Goal: Communication & Community: Answer question/provide support

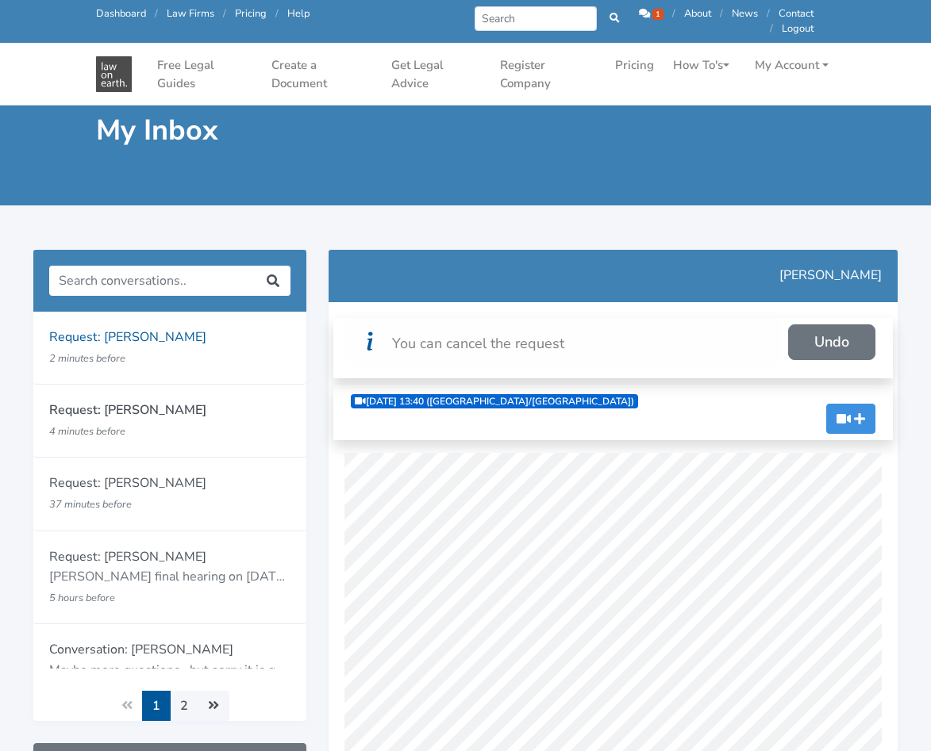
scroll to position [317, 0]
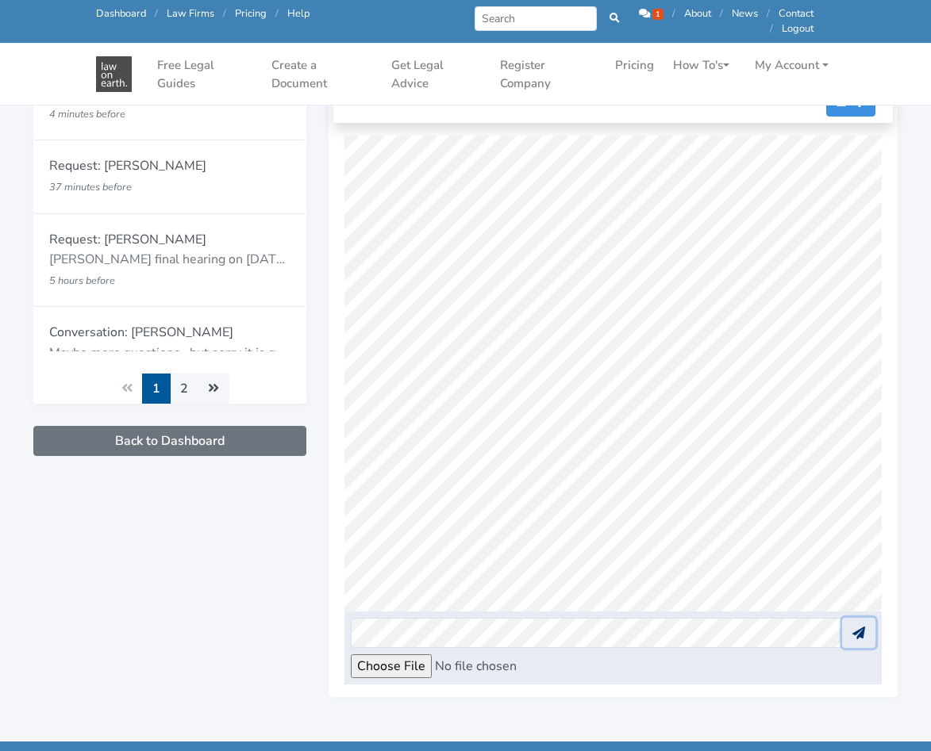
click at [863, 636] on icon at bounding box center [858, 633] width 13 height 13
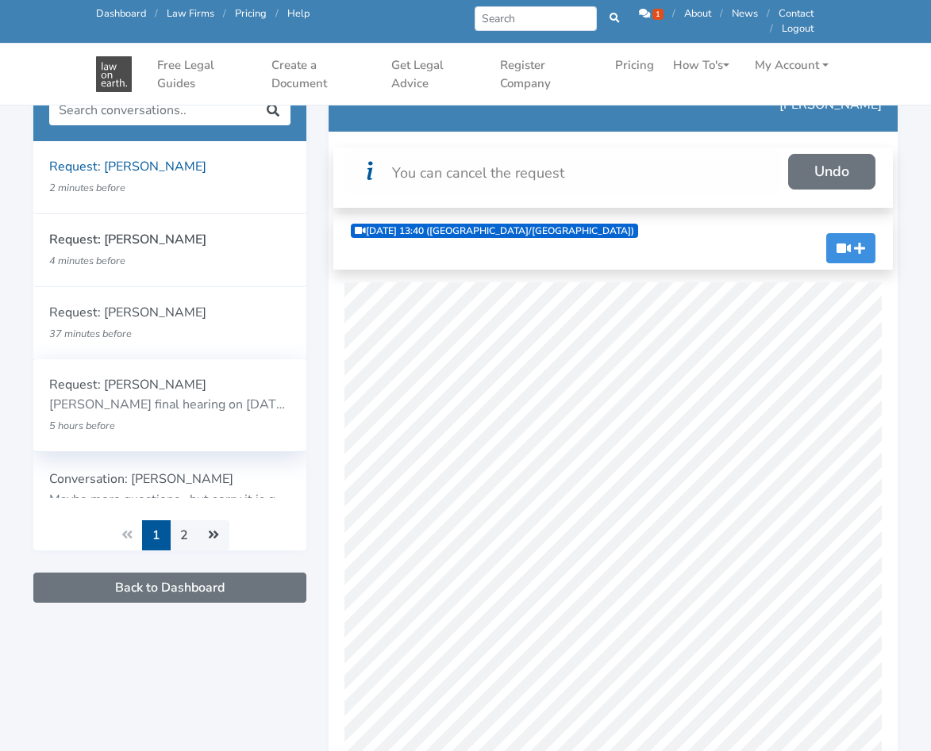
scroll to position [79, 0]
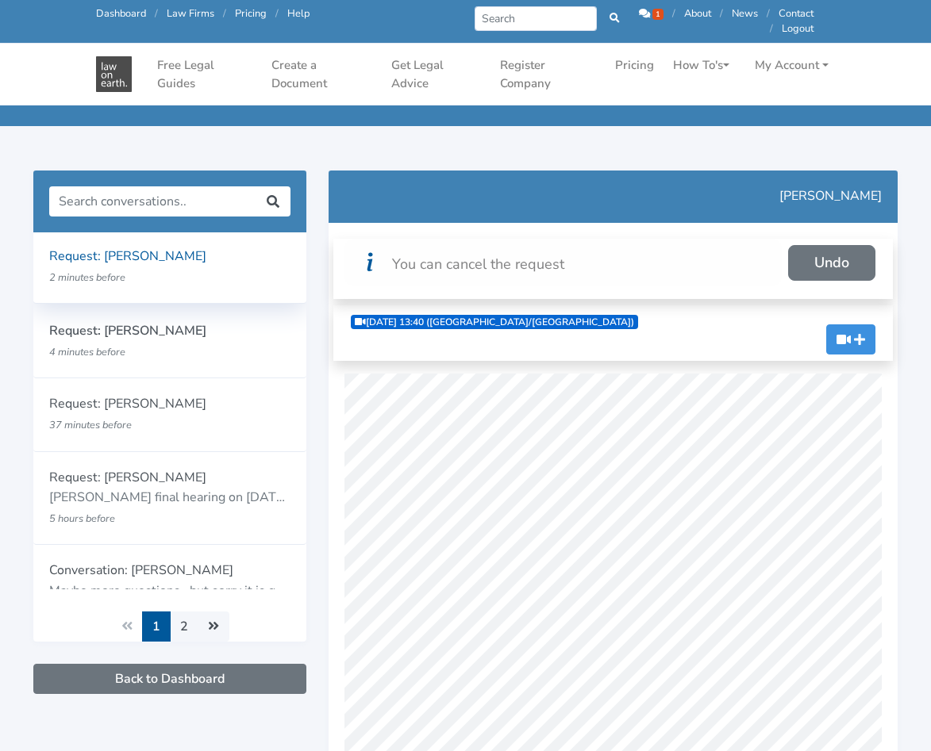
click at [176, 271] on p "2 minutes before" at bounding box center [148, 277] width 198 height 21
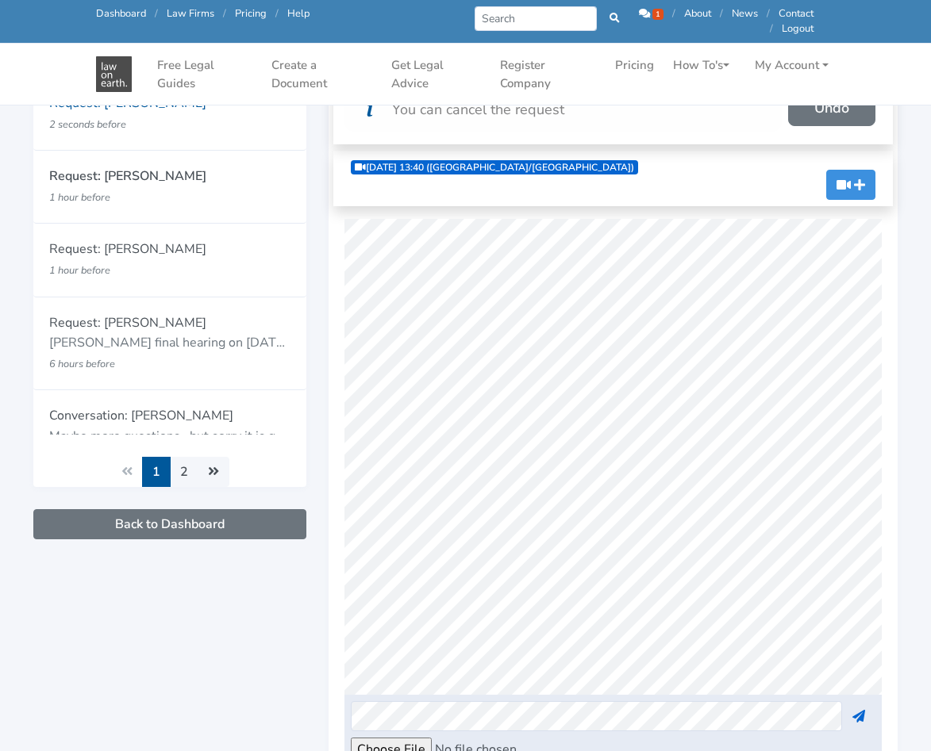
scroll to position [238, 0]
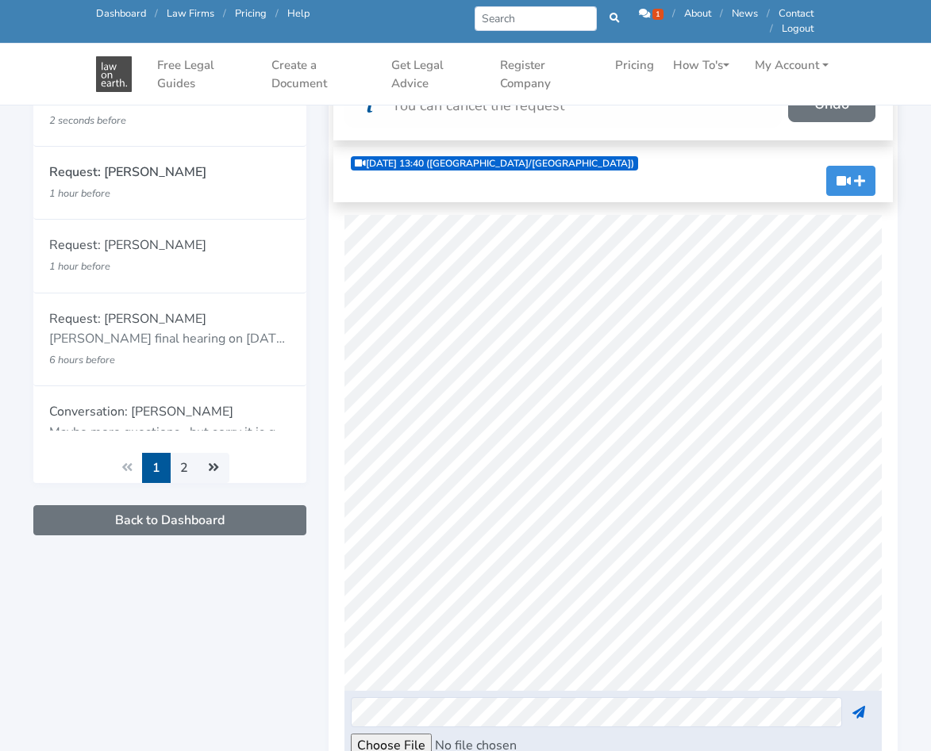
click at [652, 15] on span "1" at bounding box center [657, 14] width 11 height 11
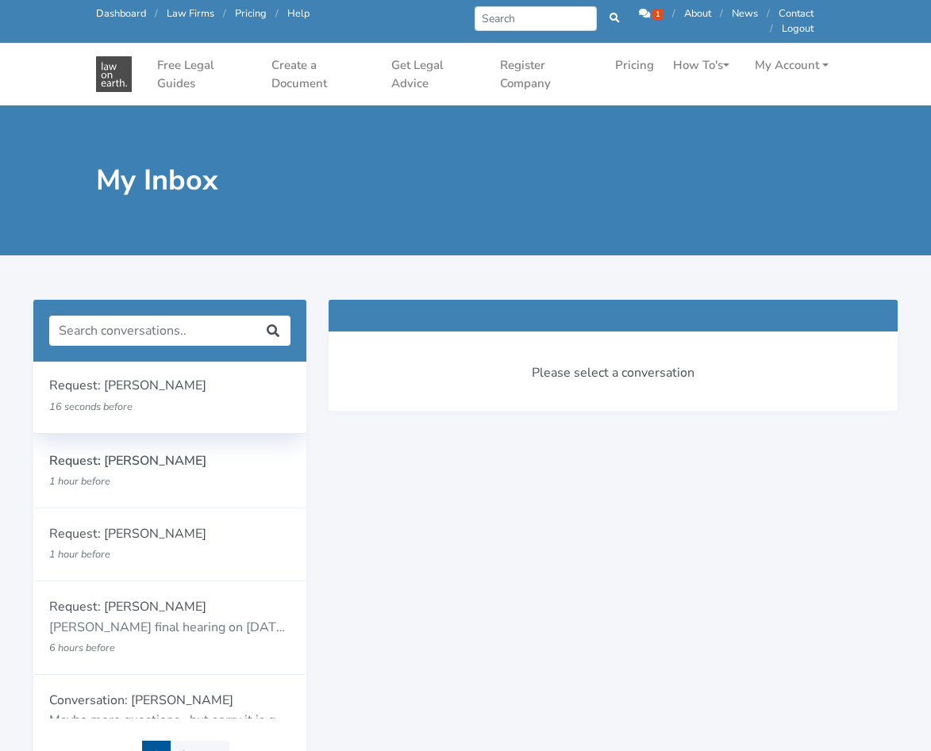
drag, startPoint x: 131, startPoint y: 420, endPoint x: 185, endPoint y: 423, distance: 54.0
click at [131, 419] on div "Request: Mayumi Van Egmond 16 seconds before" at bounding box center [169, 396] width 273 height 72
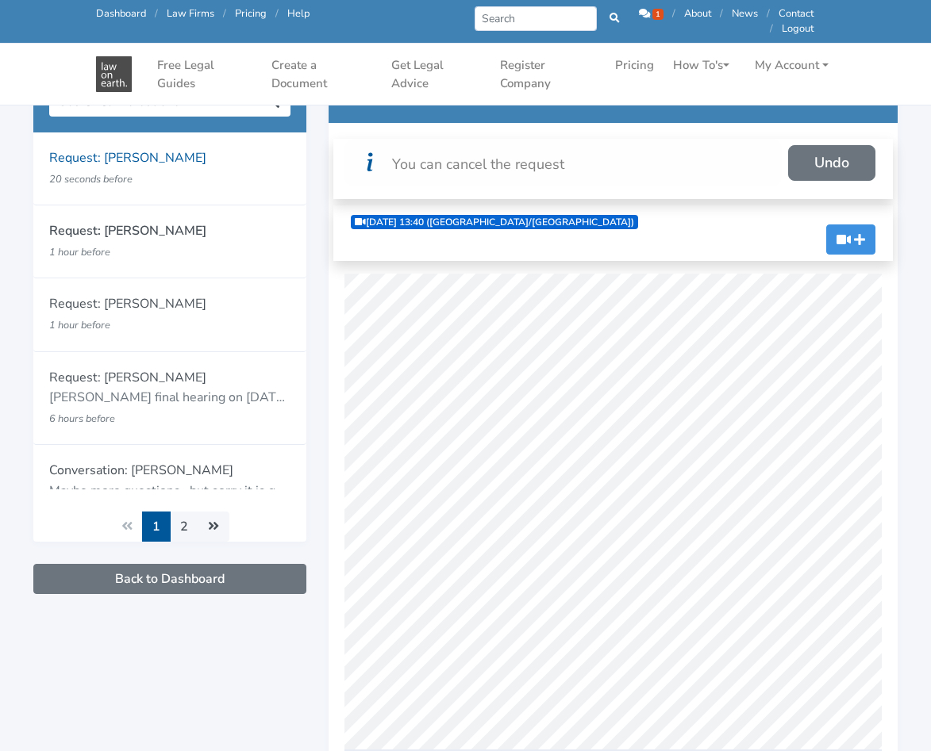
scroll to position [79, 0]
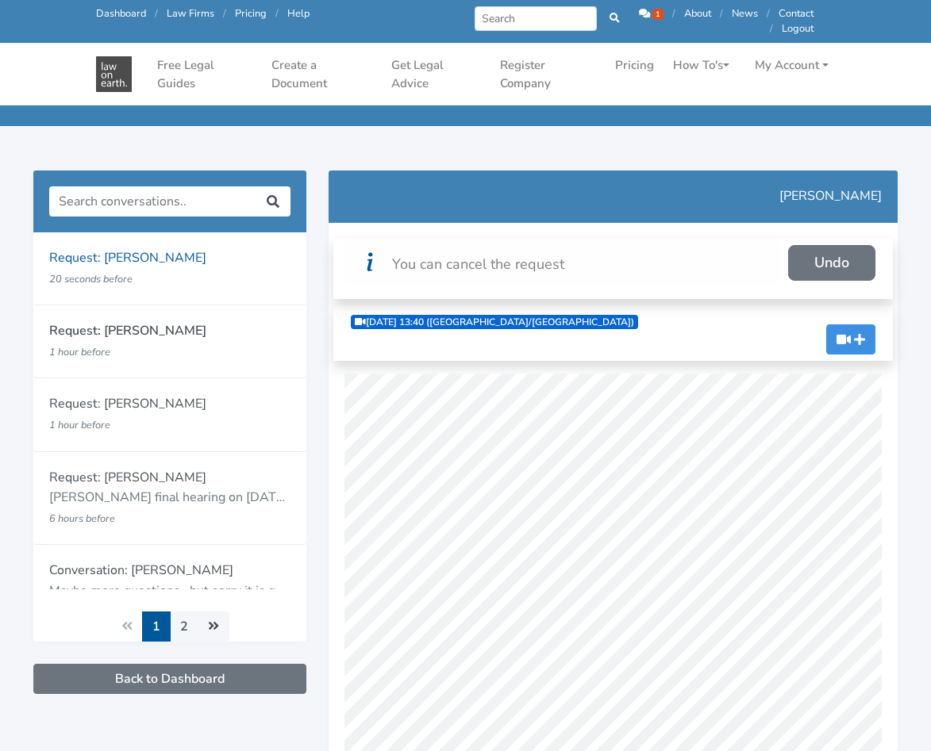
click at [645, 14] on icon at bounding box center [644, 14] width 11 height 10
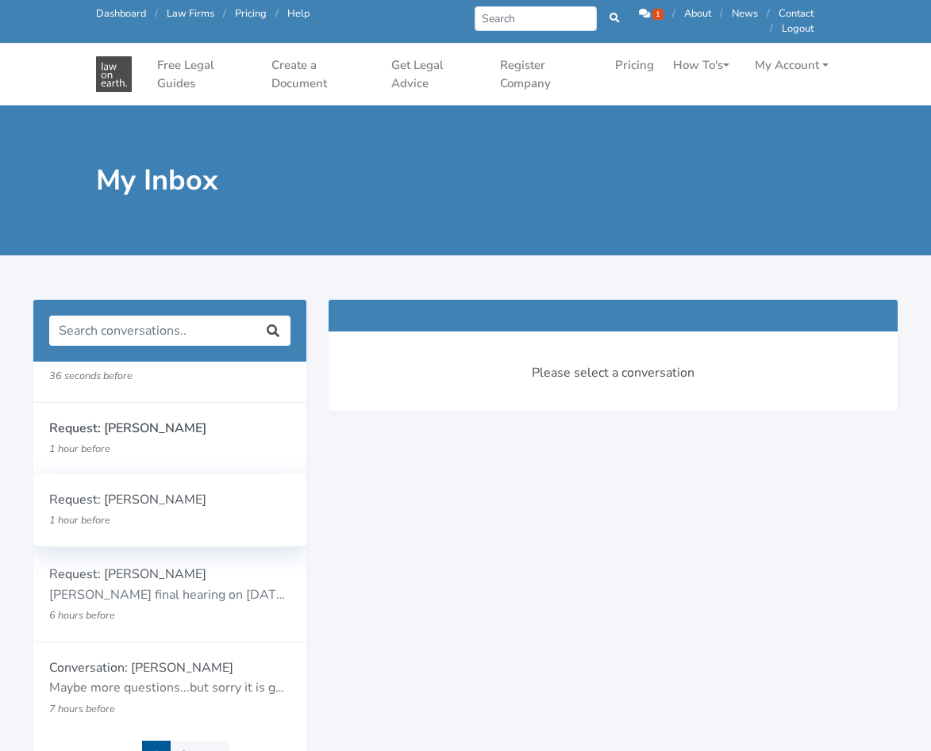
scroll to position [49, 0]
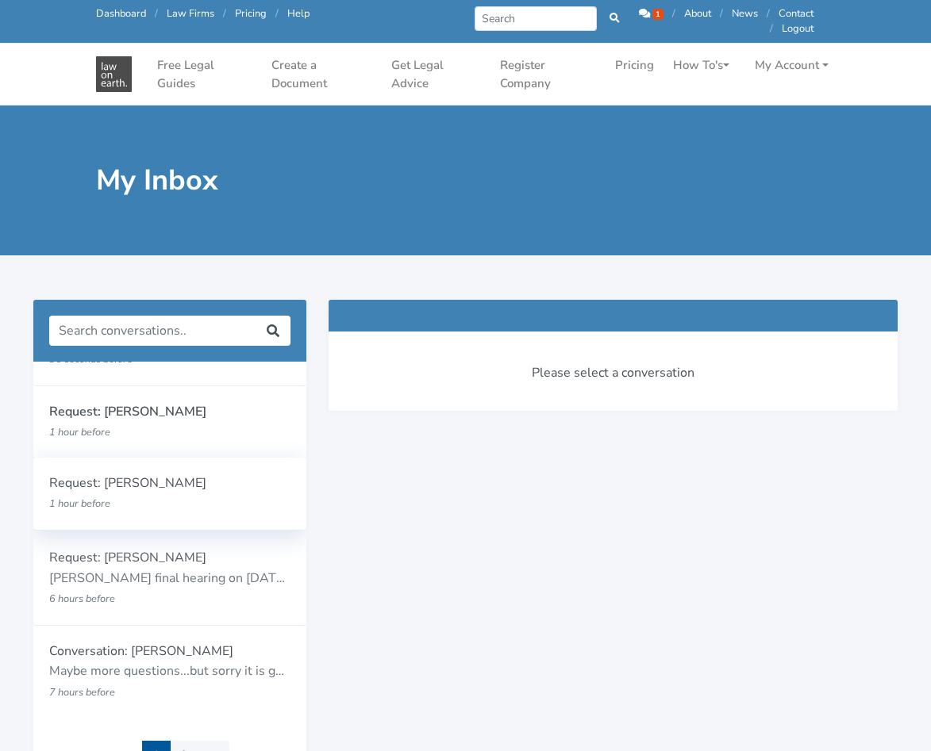
click at [157, 506] on p "1 hour before" at bounding box center [148, 504] width 198 height 21
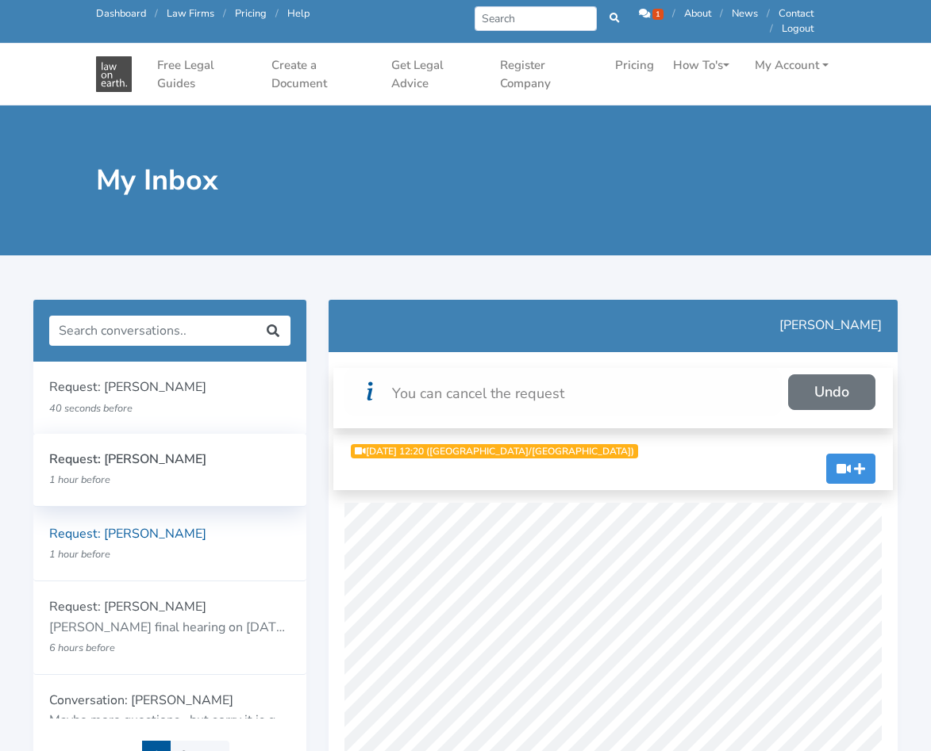
click at [164, 474] on p "1 hour before" at bounding box center [148, 480] width 198 height 21
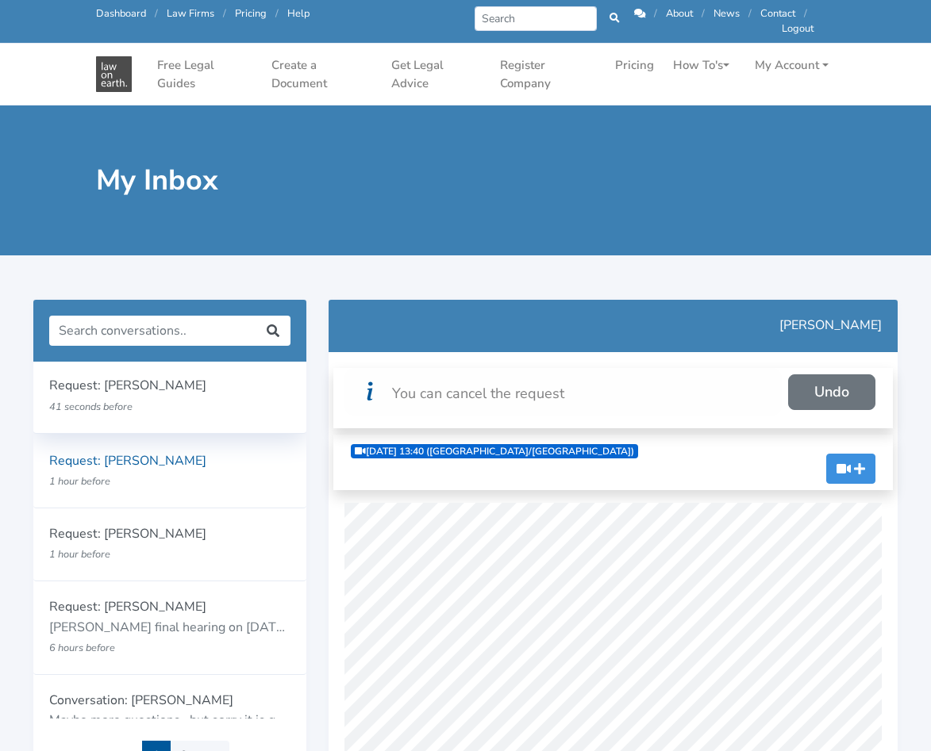
click at [163, 406] on p "41 seconds before" at bounding box center [148, 407] width 198 height 21
